Goal: Task Accomplishment & Management: Manage account settings

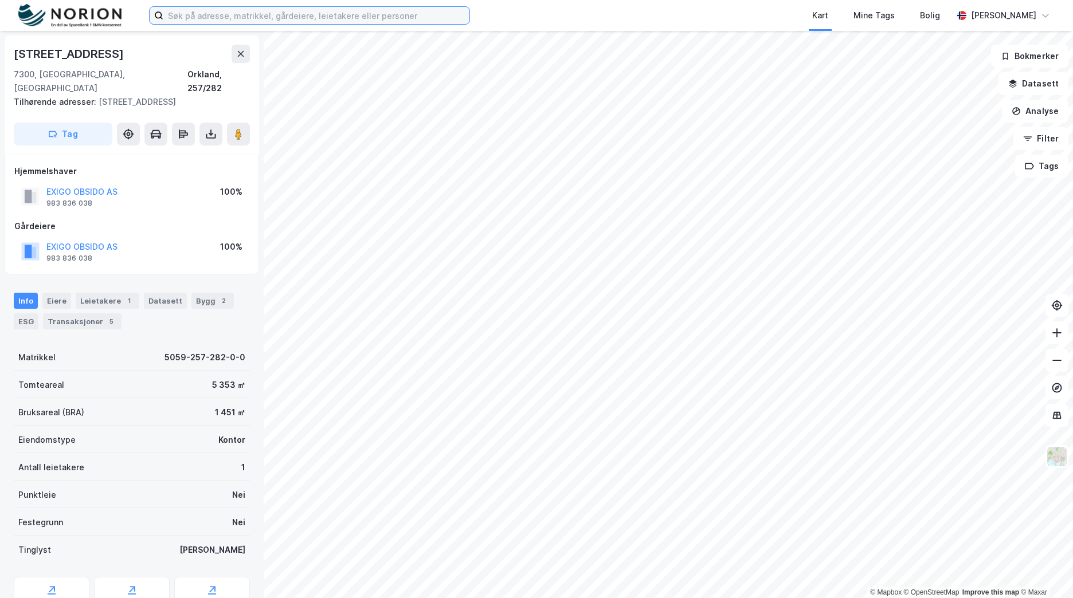
click at [214, 17] on input at bounding box center [316, 15] width 306 height 17
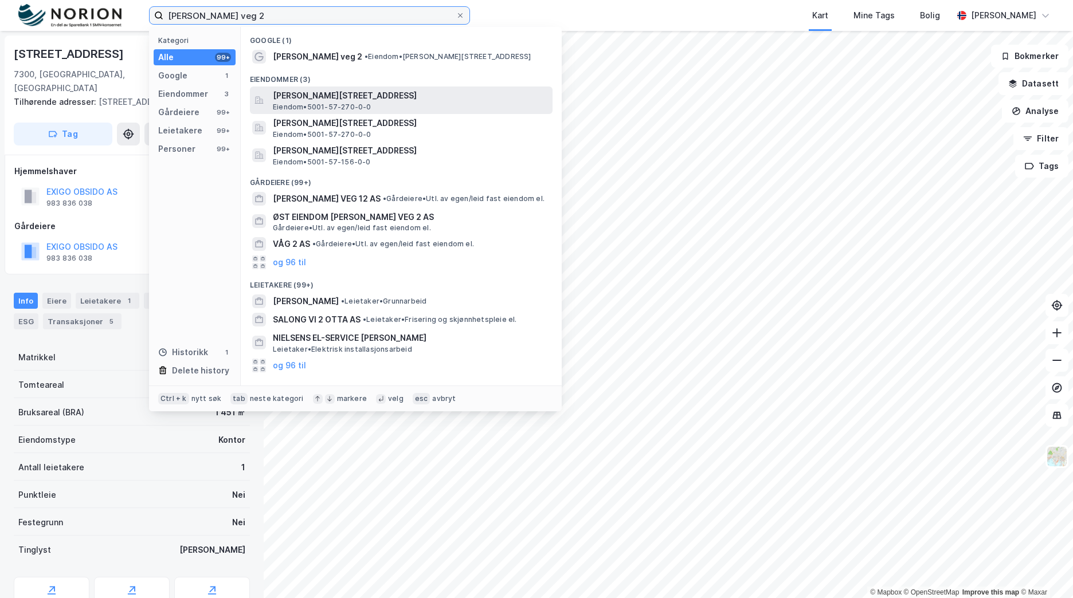
type input "[PERSON_NAME] veg 2"
click at [353, 99] on span "[PERSON_NAME][STREET_ADDRESS]" at bounding box center [410, 96] width 275 height 14
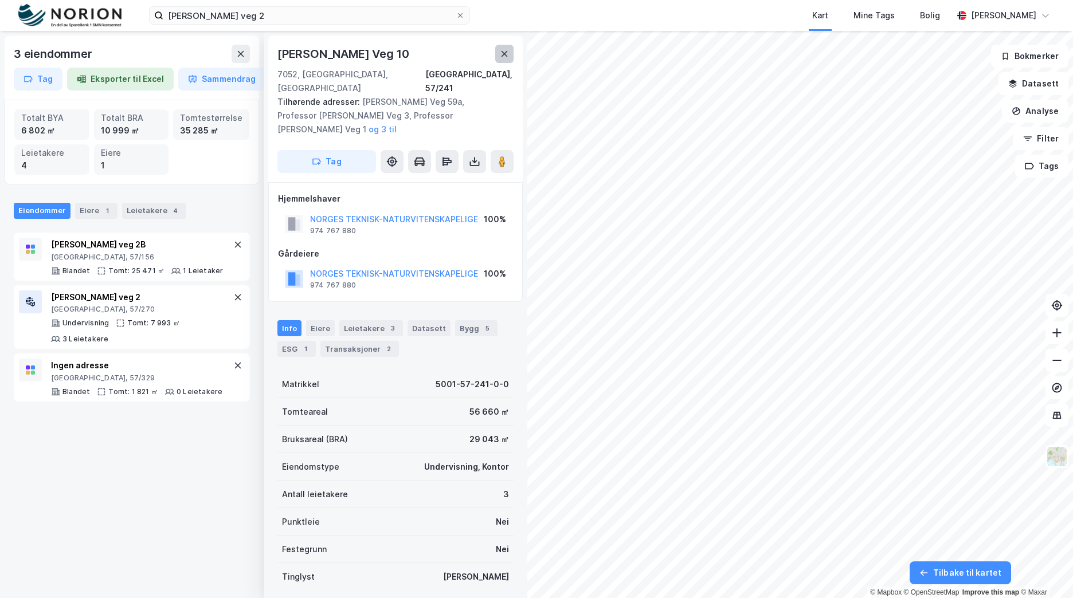
click at [502, 54] on icon at bounding box center [504, 53] width 9 height 9
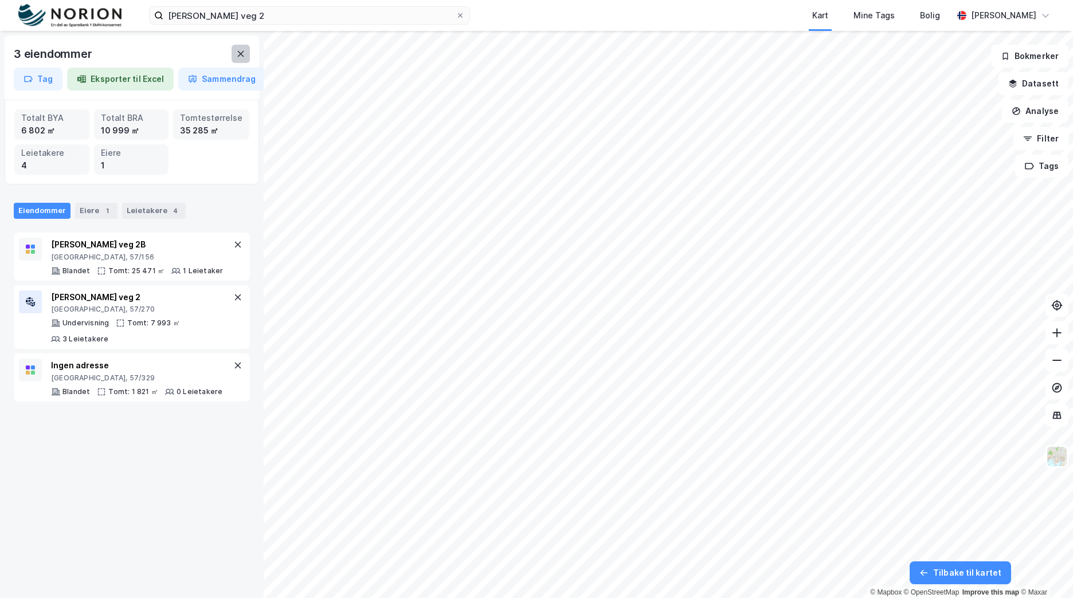
click at [249, 60] on div "3 eiendommer Tag Eksporter til Excel Sammendrag" at bounding box center [132, 68] width 255 height 64
click at [1061, 459] on img at bounding box center [1057, 457] width 22 height 22
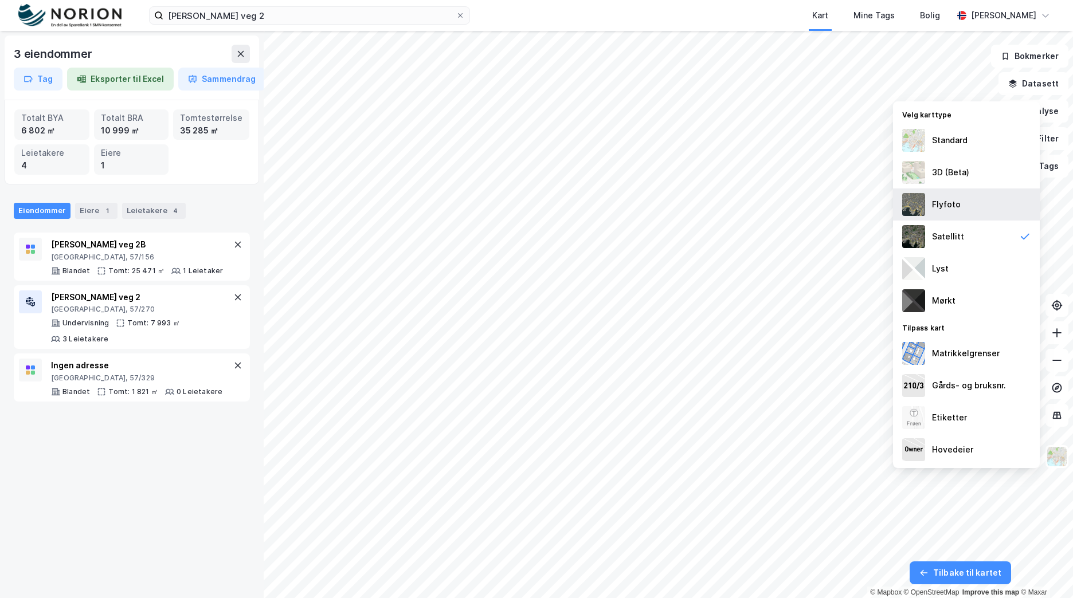
click at [1000, 204] on div "Flyfoto" at bounding box center [966, 205] width 147 height 32
click at [1068, 21] on div "[PERSON_NAME] veg 2 Kart Mine Tags Bolig [PERSON_NAME]" at bounding box center [536, 15] width 1073 height 31
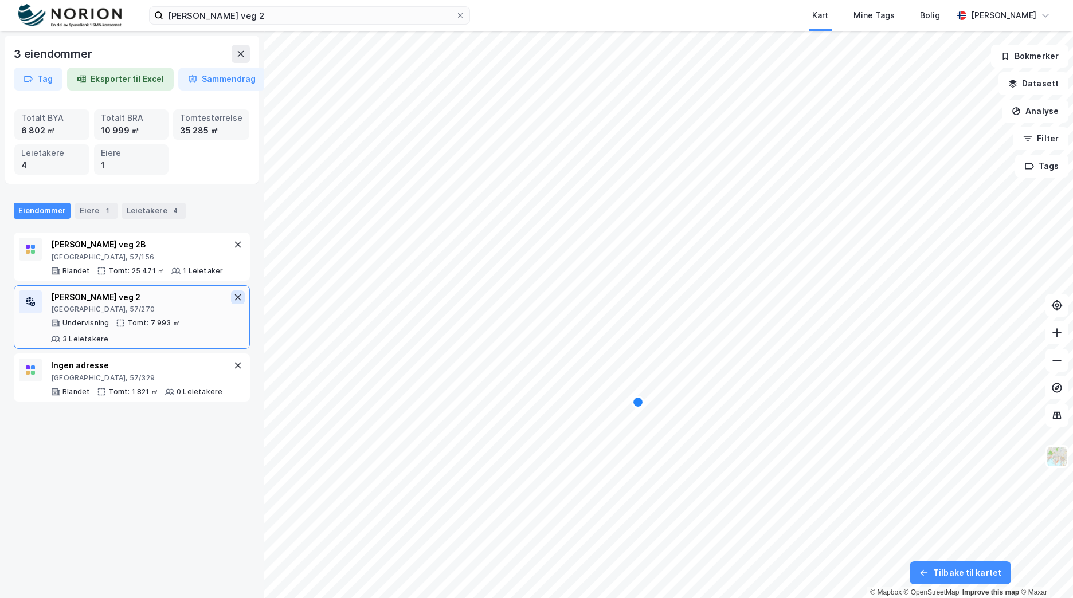
click at [233, 298] on icon at bounding box center [237, 297] width 9 height 9
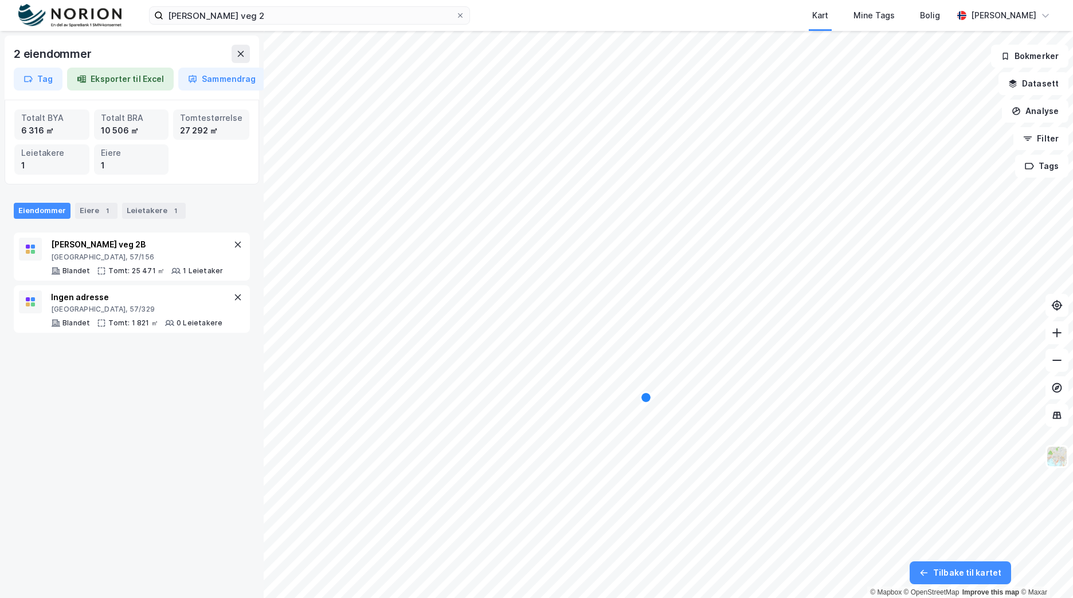
click at [233, 300] on icon at bounding box center [237, 297] width 9 height 9
click at [241, 51] on icon at bounding box center [240, 53] width 9 height 9
click at [242, 49] on button at bounding box center [241, 54] width 18 height 18
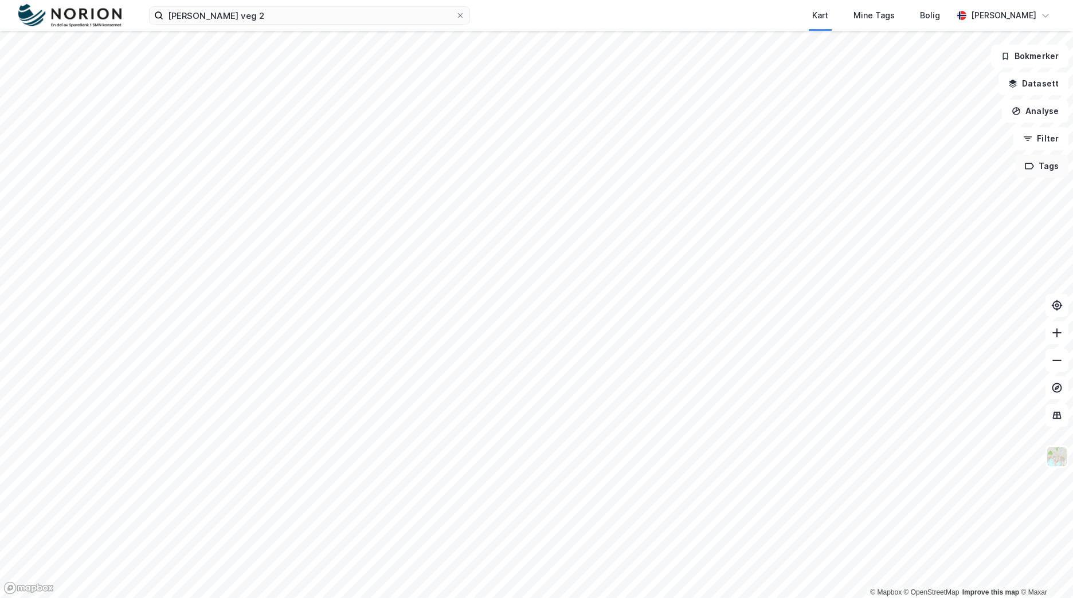
click at [1045, 171] on button "Tags" at bounding box center [1041, 166] width 53 height 23
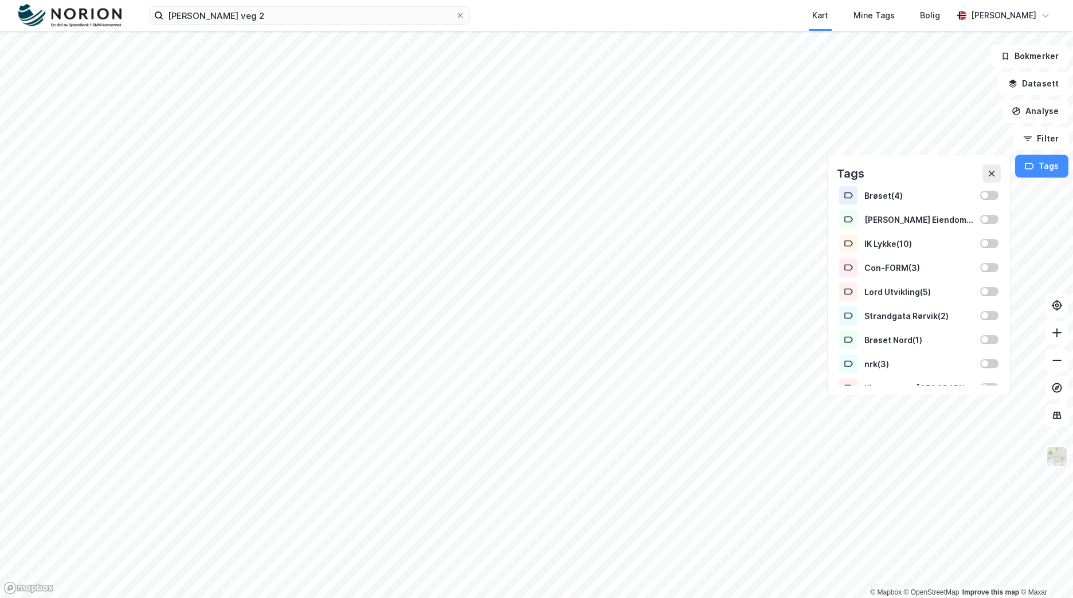
scroll to position [545, 0]
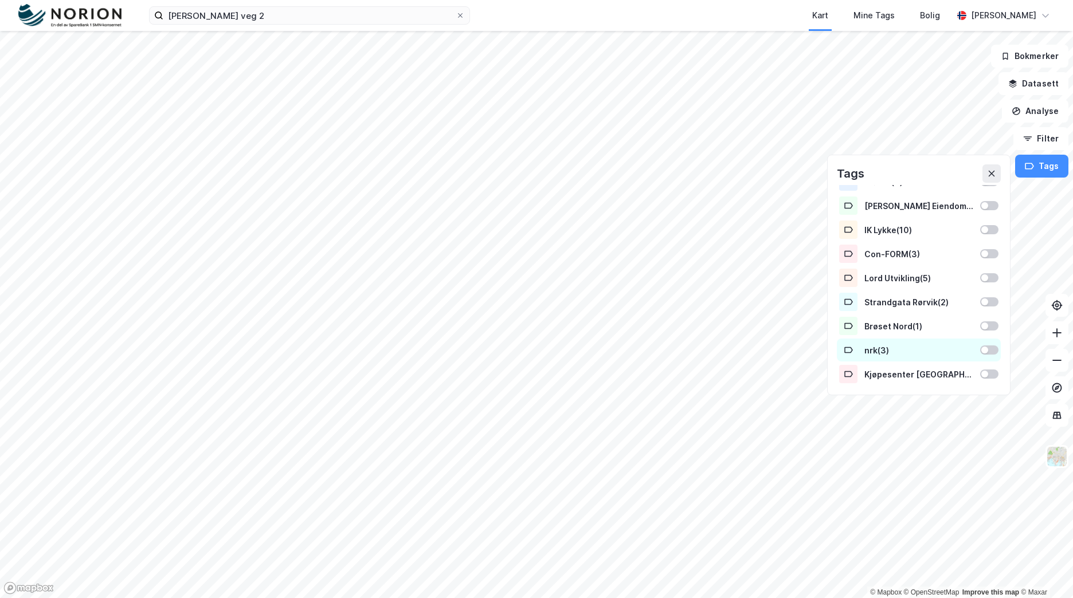
click at [981, 351] on div at bounding box center [984, 350] width 7 height 7
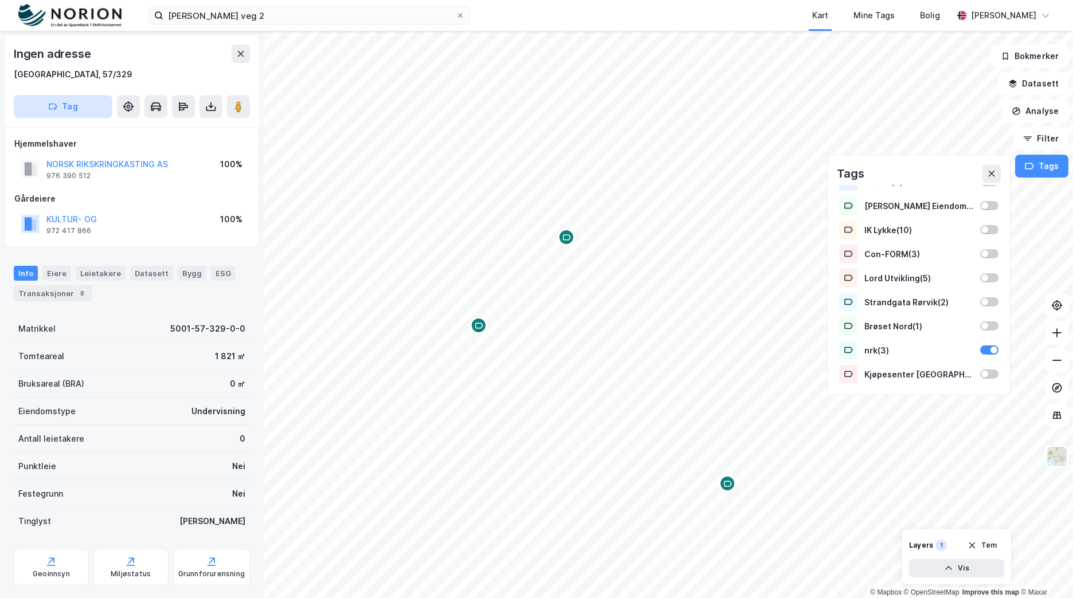
click at [31, 105] on button "Tag" at bounding box center [63, 106] width 99 height 23
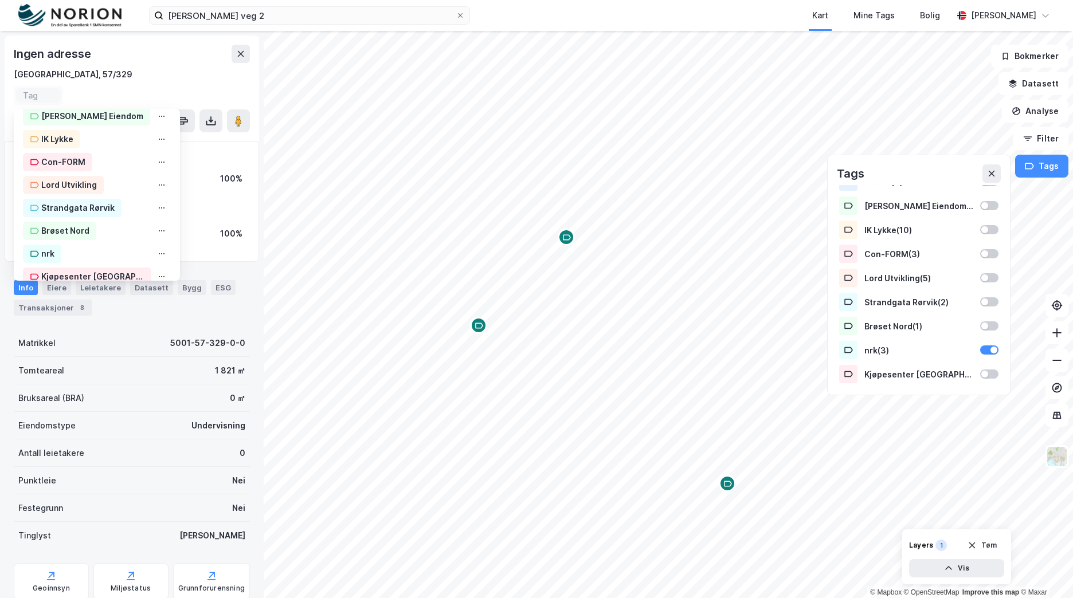
scroll to position [575, 0]
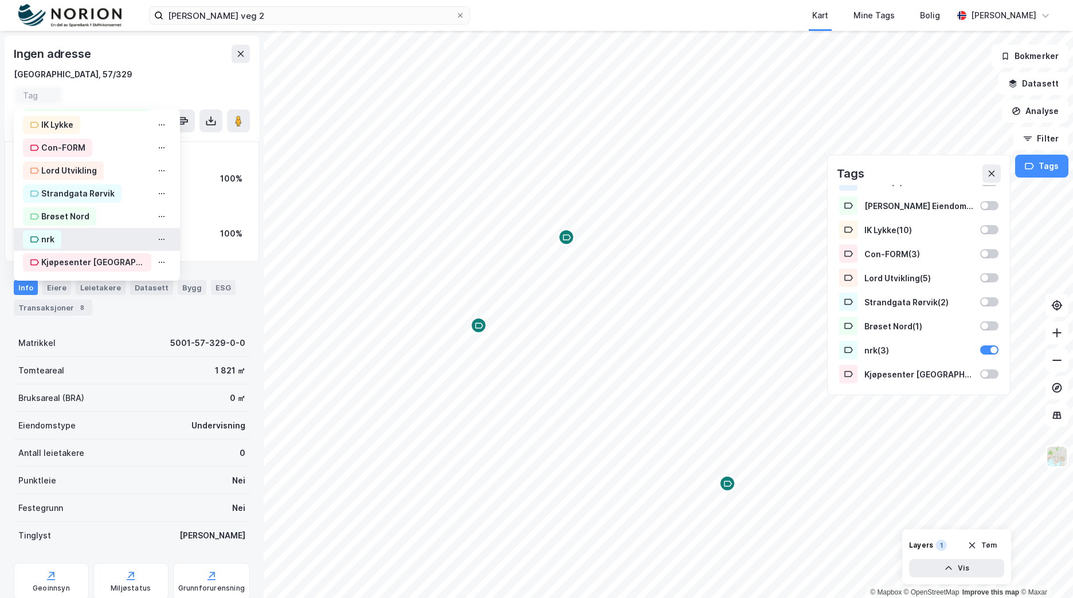
click at [68, 230] on div "nrk" at bounding box center [97, 239] width 166 height 23
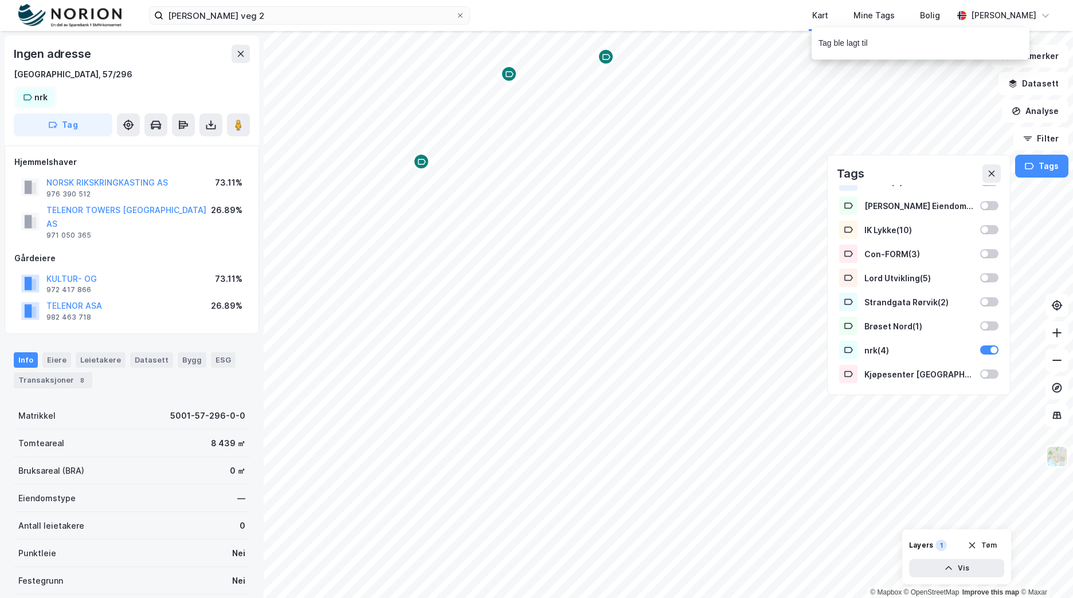
click at [30, 98] on icon at bounding box center [27, 97] width 9 height 9
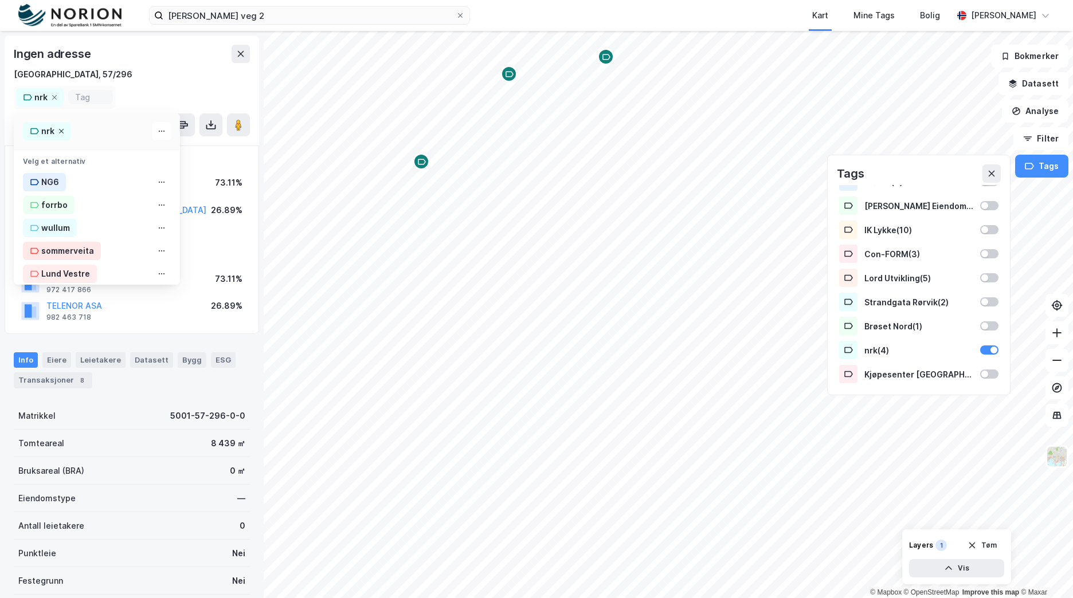
click at [60, 131] on icon at bounding box center [61, 131] width 7 height 7
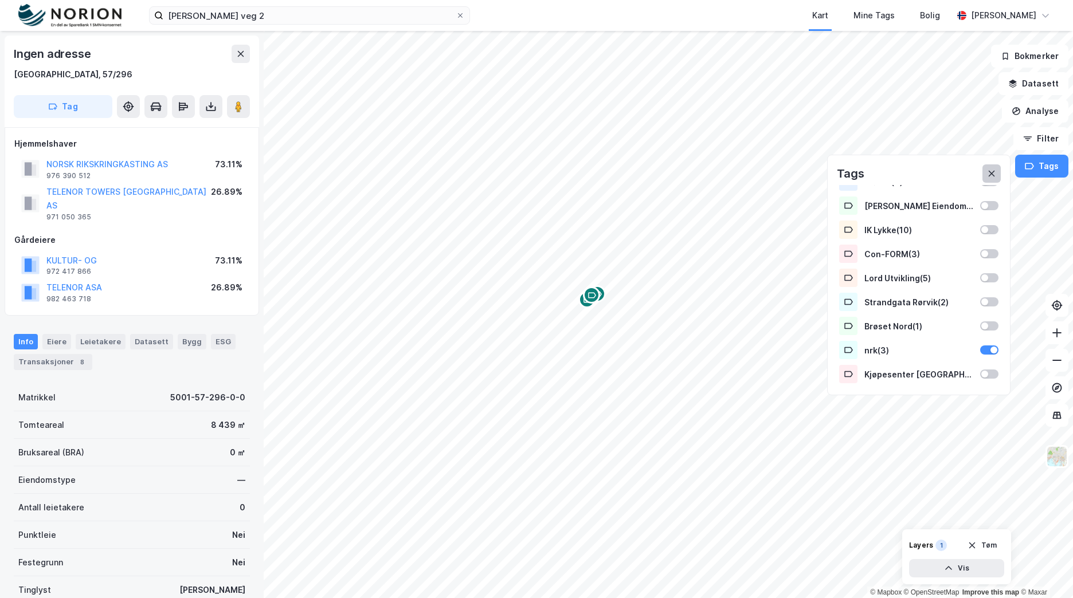
click at [995, 177] on icon at bounding box center [991, 174] width 6 height 6
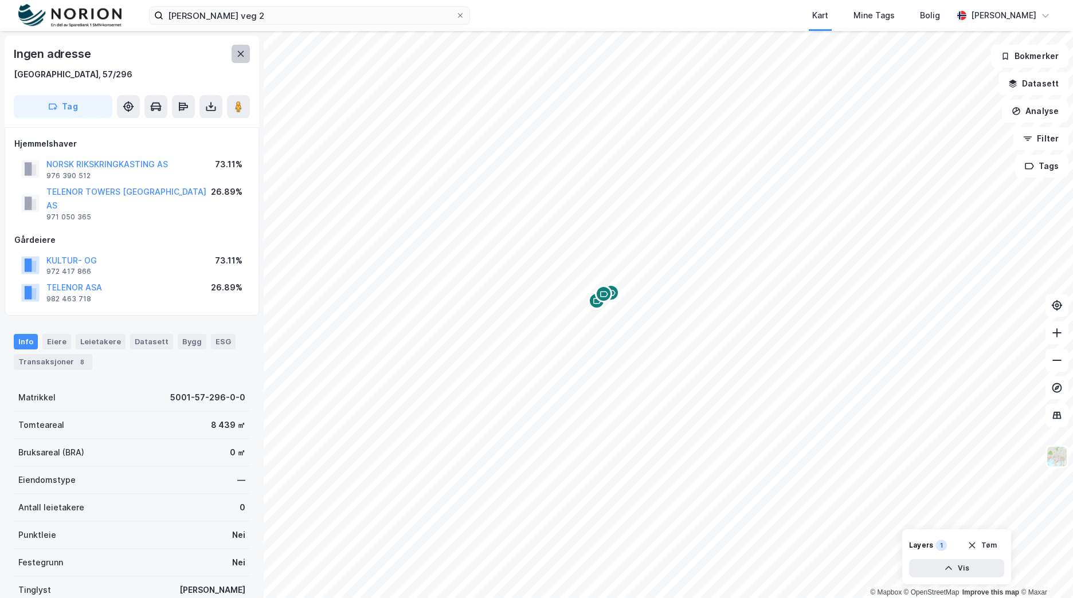
click at [247, 60] on button at bounding box center [241, 54] width 18 height 18
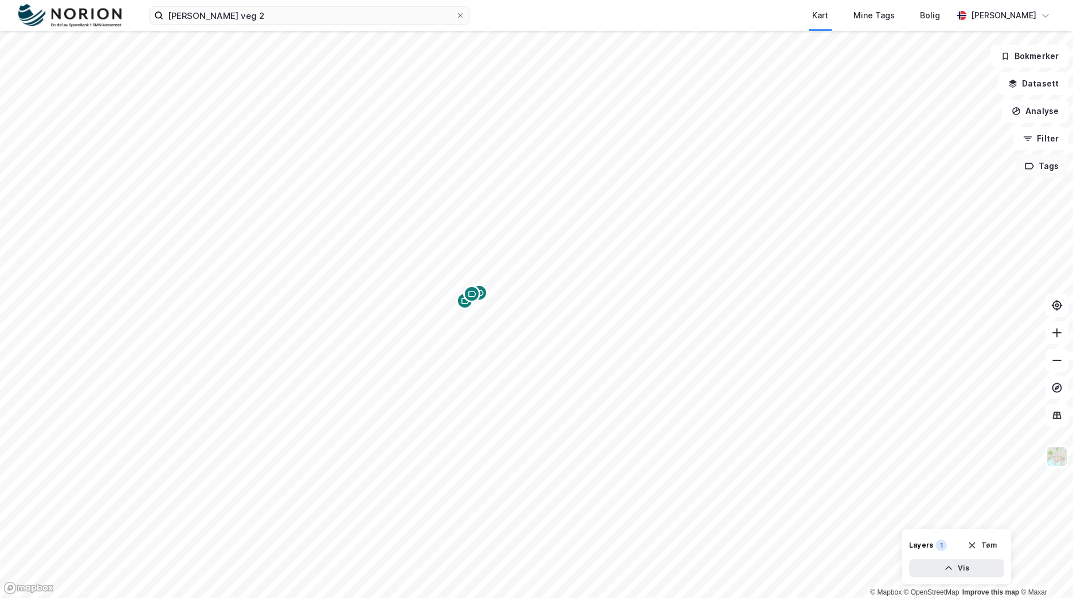
click at [1055, 161] on button "Tags" at bounding box center [1041, 166] width 53 height 23
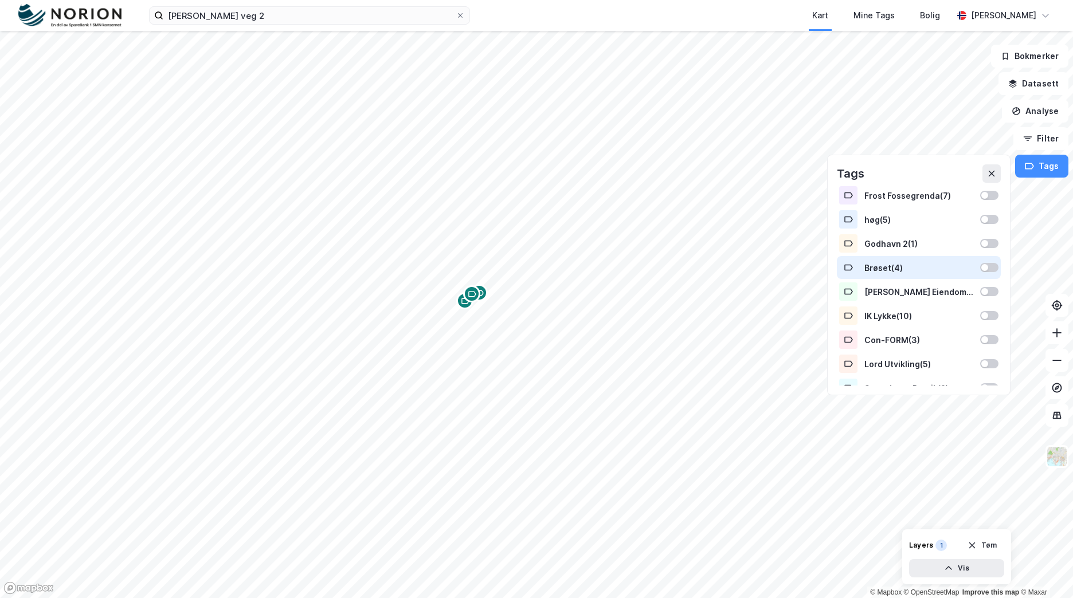
scroll to position [545, 0]
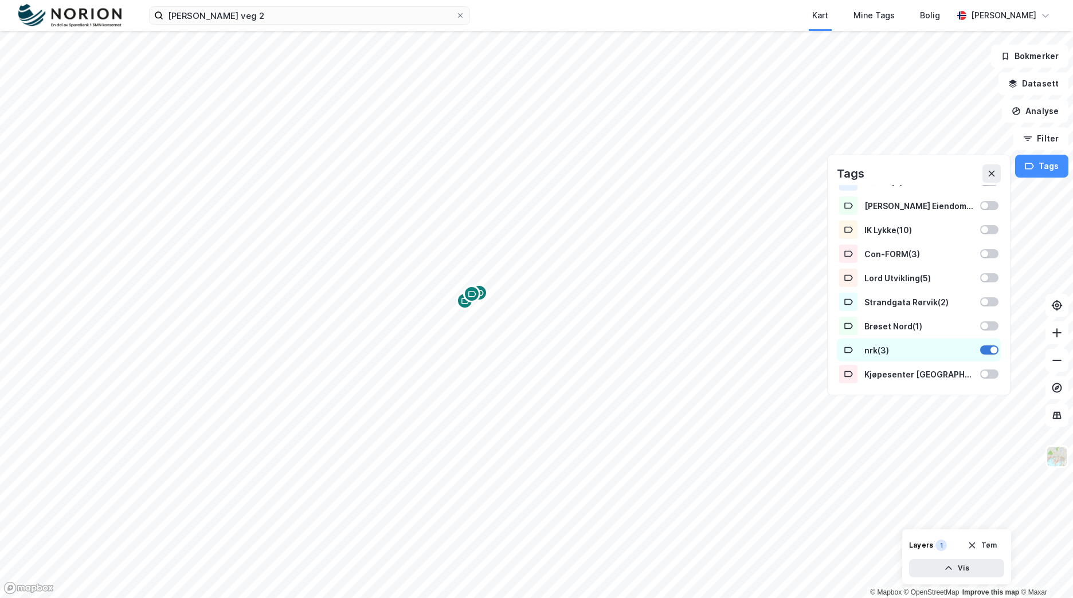
click at [981, 347] on div at bounding box center [989, 350] width 18 height 9
click at [994, 174] on icon at bounding box center [991, 173] width 9 height 9
